Goal: Transaction & Acquisition: Purchase product/service

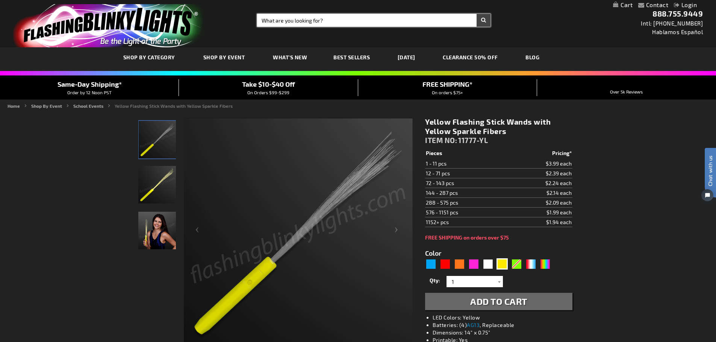
click at [296, 20] on input "Search" at bounding box center [373, 20] width 233 height 13
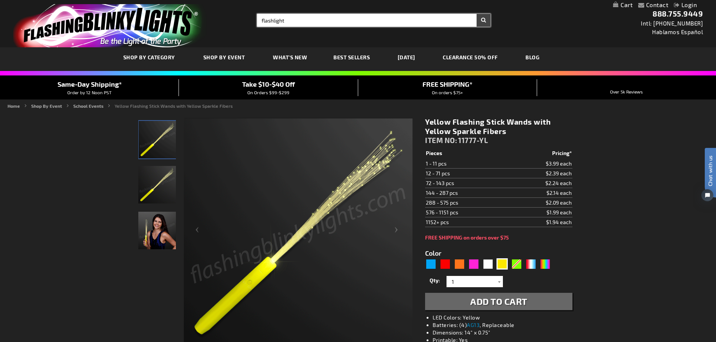
type input "flashlight"
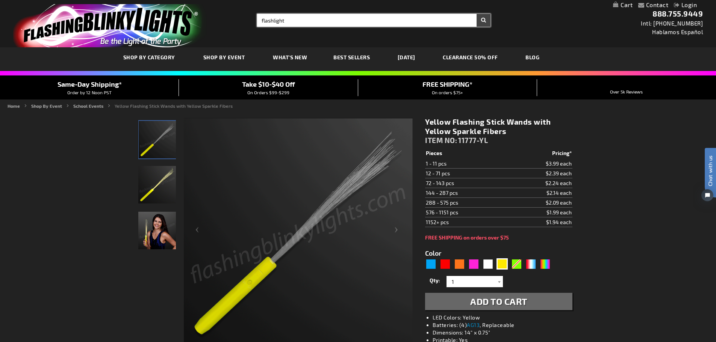
click at [476, 14] on button "Search" at bounding box center [483, 20] width 14 height 13
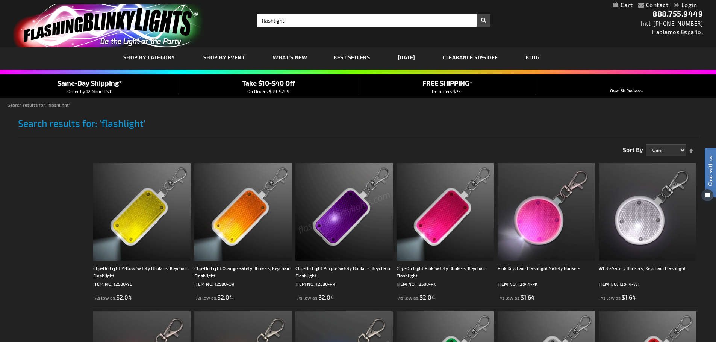
click at [355, 57] on span "Best Sellers" at bounding box center [351, 57] width 36 height 6
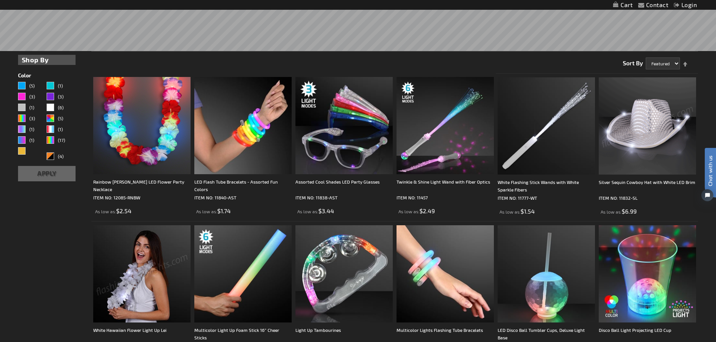
scroll to position [38, 0]
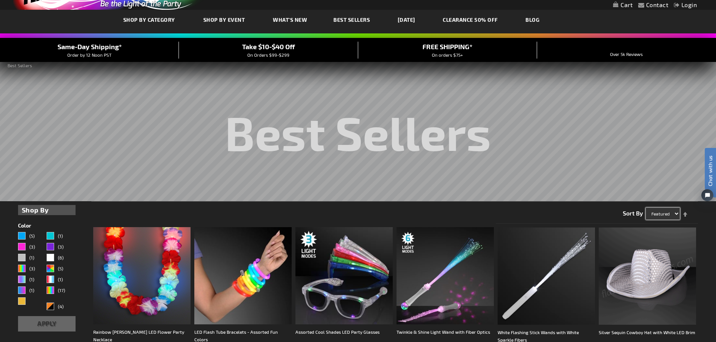
click at [656, 213] on select "Featured Name Price" at bounding box center [662, 214] width 34 height 12
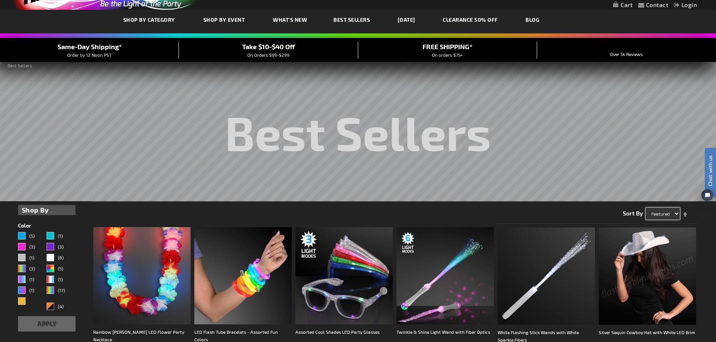
select select "price"
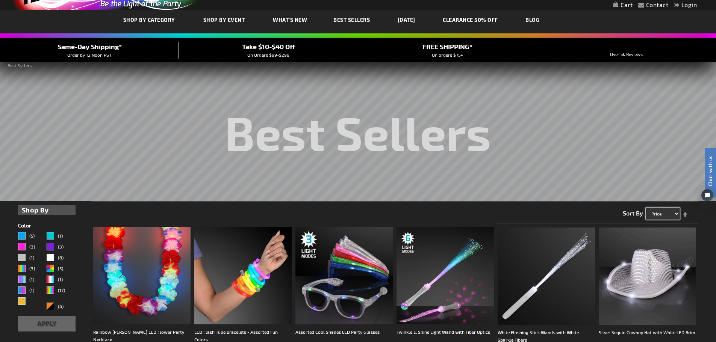
click at [645, 208] on select "Featured Name Price" at bounding box center [662, 214] width 34 height 12
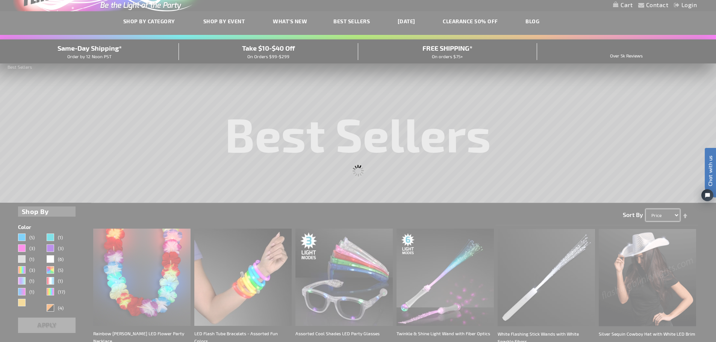
scroll to position [0, 0]
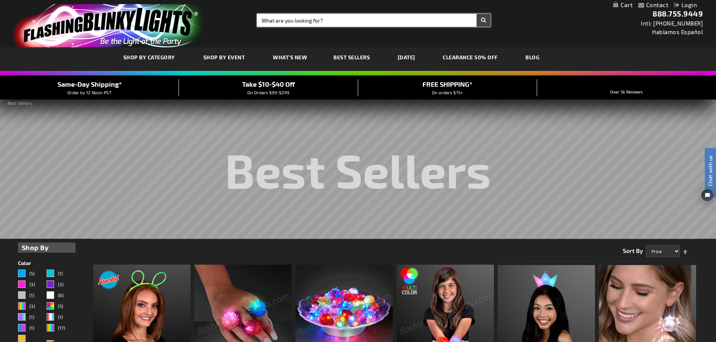
drag, startPoint x: 335, startPoint y: 18, endPoint x: 231, endPoint y: 16, distance: 104.8
click at [231, 16] on div "Toggle Nav Search Search × Search 888.755.9449 Intl: 818-753-8303 Hablamos Espa…" at bounding box center [358, 23] width 716 height 47
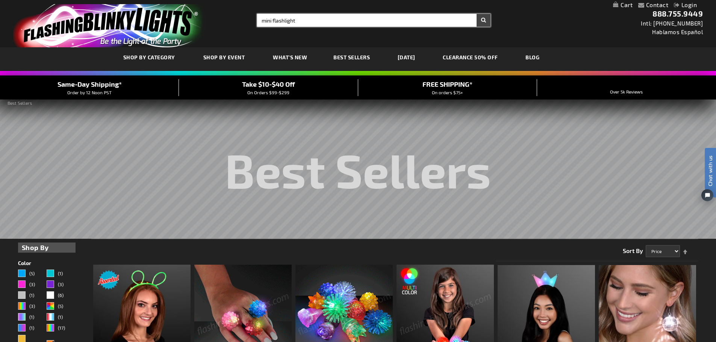
type input "mini flashlight"
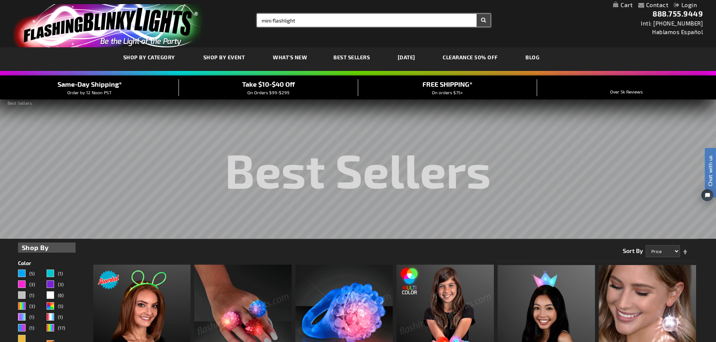
click at [476, 14] on button "Search" at bounding box center [483, 20] width 14 height 13
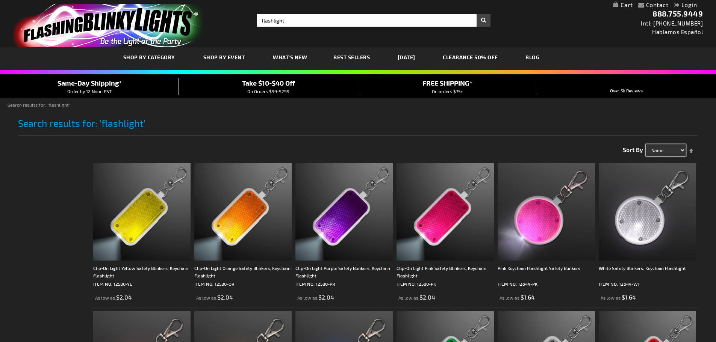
click at [652, 147] on select "Name Price Best Sellers Relevance" at bounding box center [665, 150] width 40 height 12
select select "price"
click at [645, 144] on select "Name Price Best Sellers Relevance" at bounding box center [665, 150] width 40 height 12
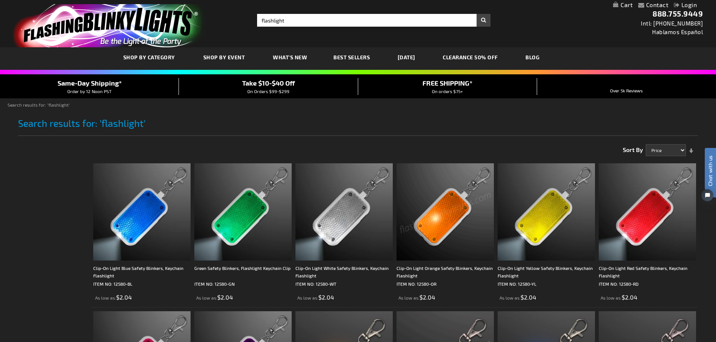
click at [475, 57] on link "CLEARANCE 50% OFF" at bounding box center [470, 57] width 66 height 25
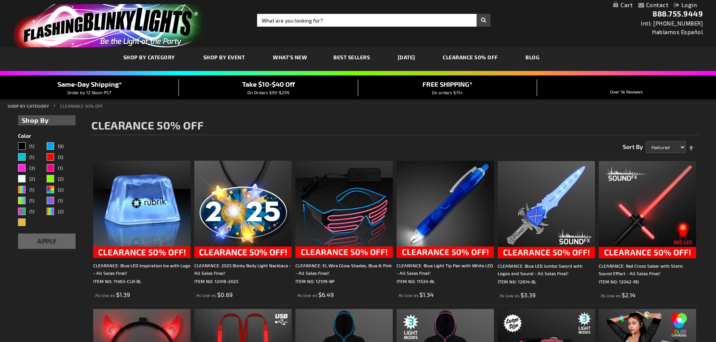
select select "price"
click at [645, 141] on select "Featured Name Price Best Sellers" at bounding box center [665, 147] width 40 height 12
